Goal: Go to known website: Access a specific website the user already knows

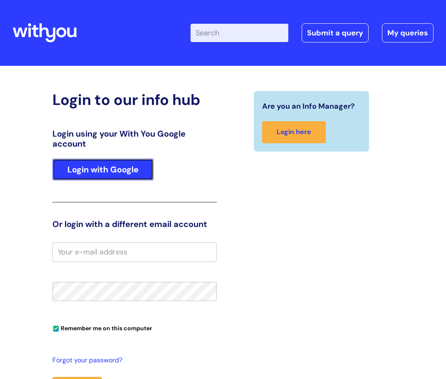
click at [132, 165] on link "Login with Google" at bounding box center [102, 170] width 101 height 22
